Goal: Task Accomplishment & Management: Manage account settings

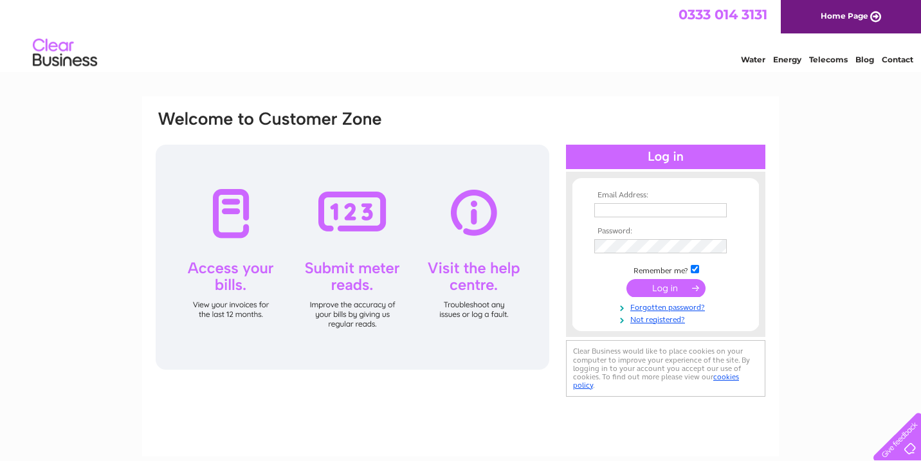
type input "hello@houndsonline.co.uk"
click at [645, 290] on input "submit" at bounding box center [665, 288] width 79 height 18
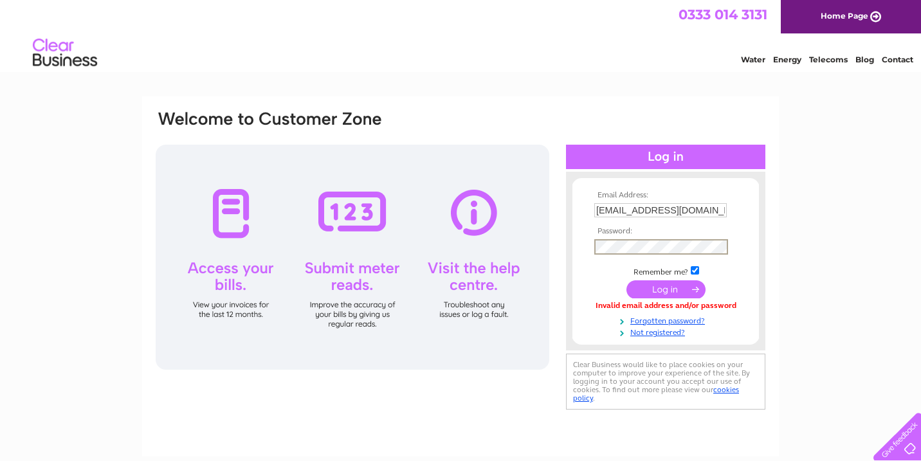
click at [626, 280] on input "submit" at bounding box center [665, 289] width 79 height 18
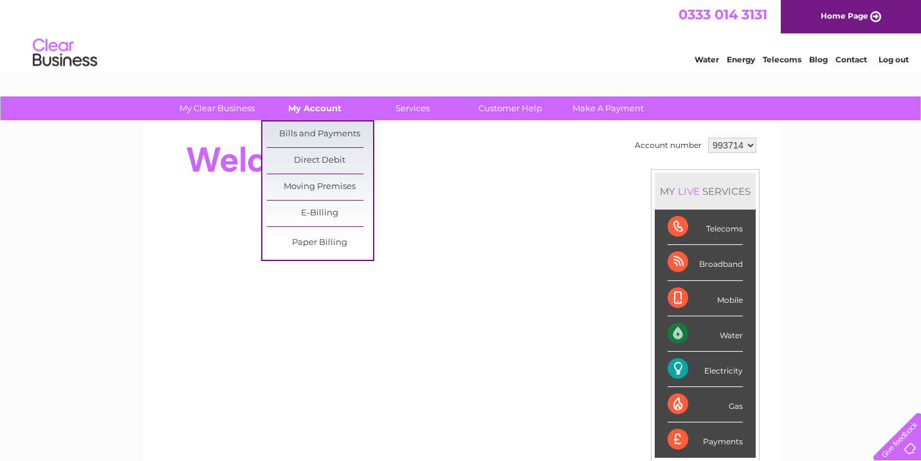
click at [309, 113] on link "My Account" at bounding box center [315, 108] width 106 height 24
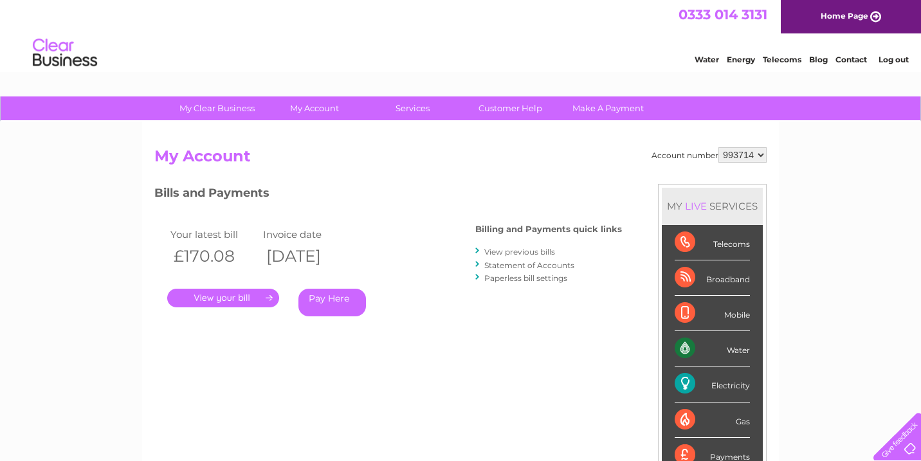
click at [749, 154] on select "993714" at bounding box center [742, 154] width 48 height 15
